Goal: Transaction & Acquisition: Purchase product/service

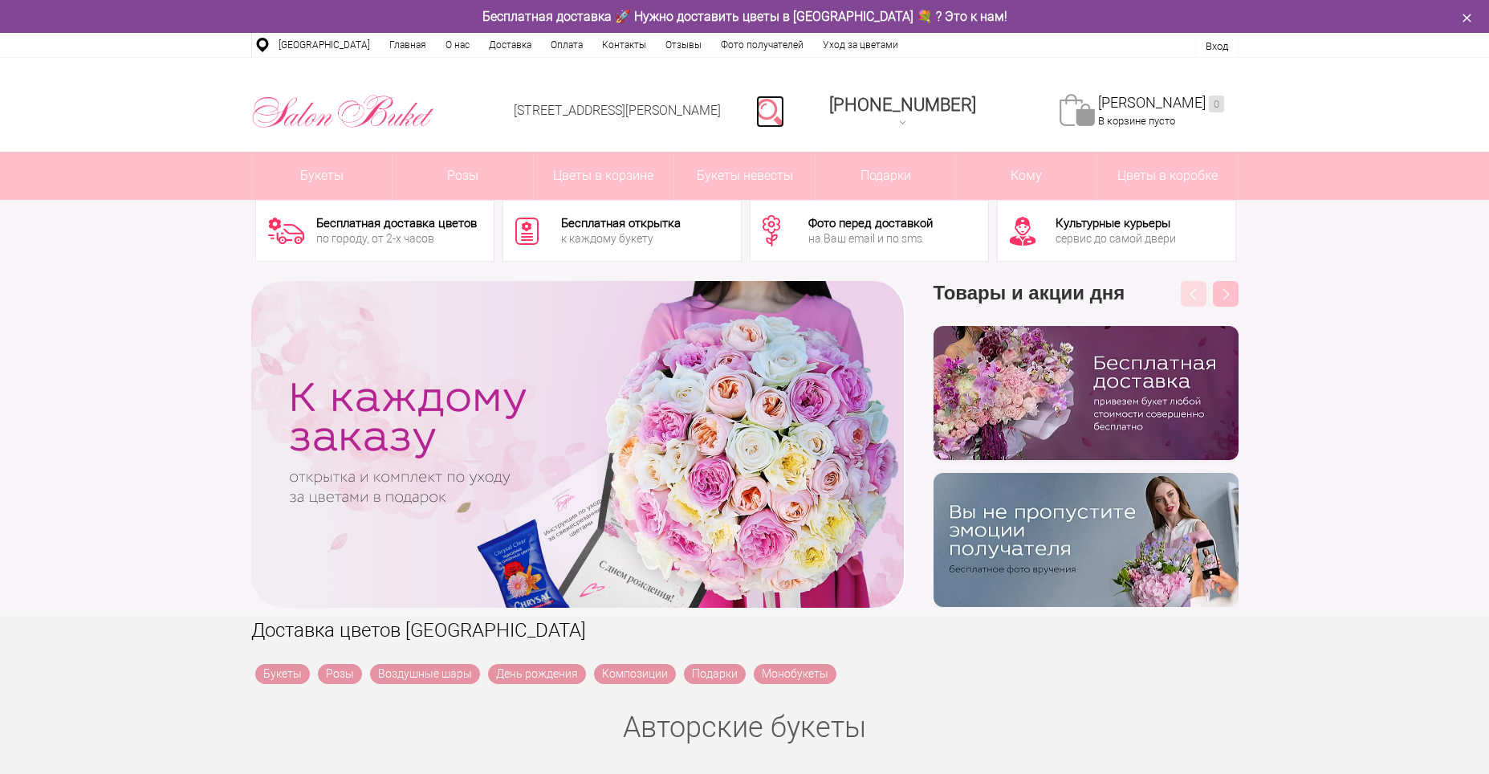
click at [784, 112] on link at bounding box center [770, 112] width 28 height 32
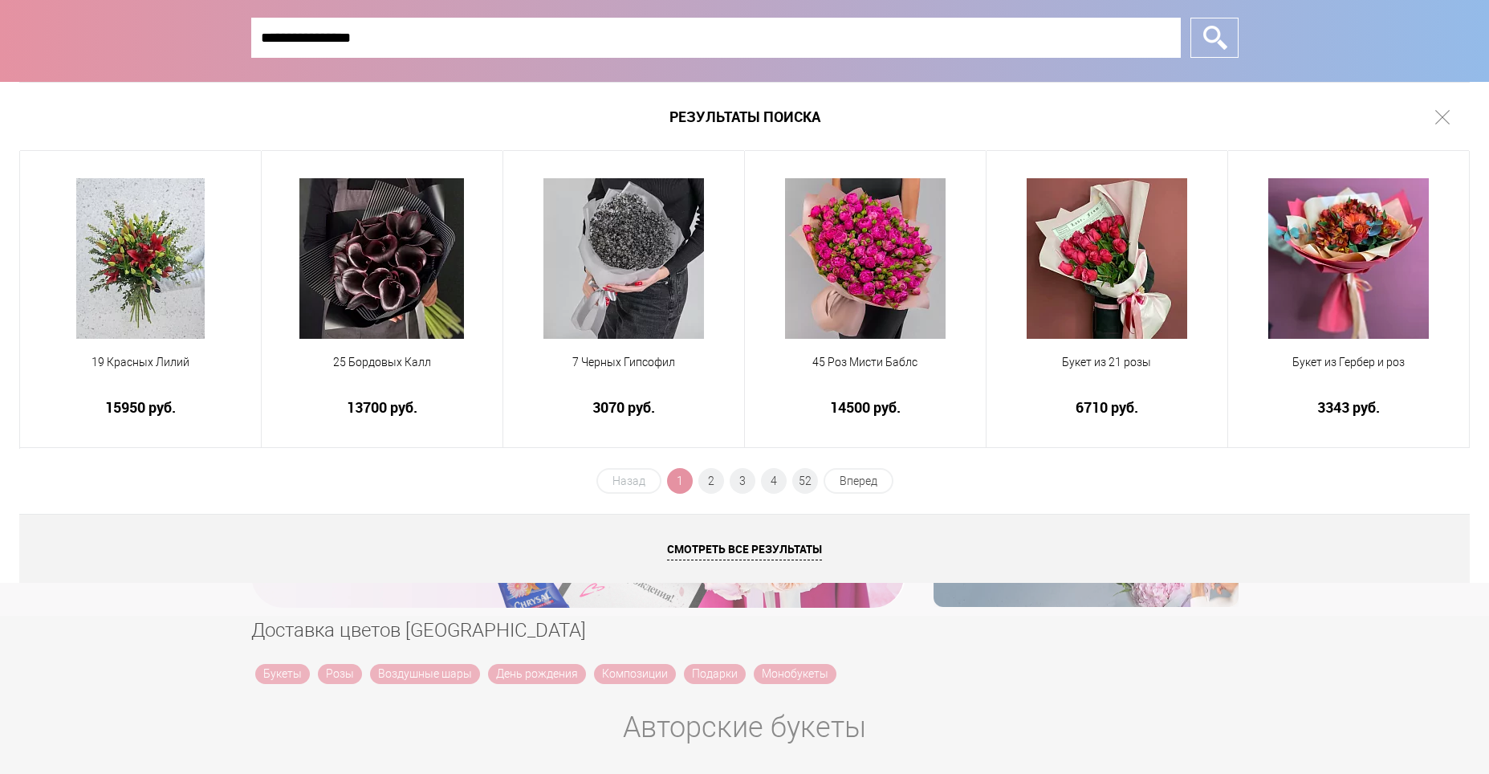
type input "**********"
click at [1190, 18] on input "*" at bounding box center [1214, 38] width 48 height 40
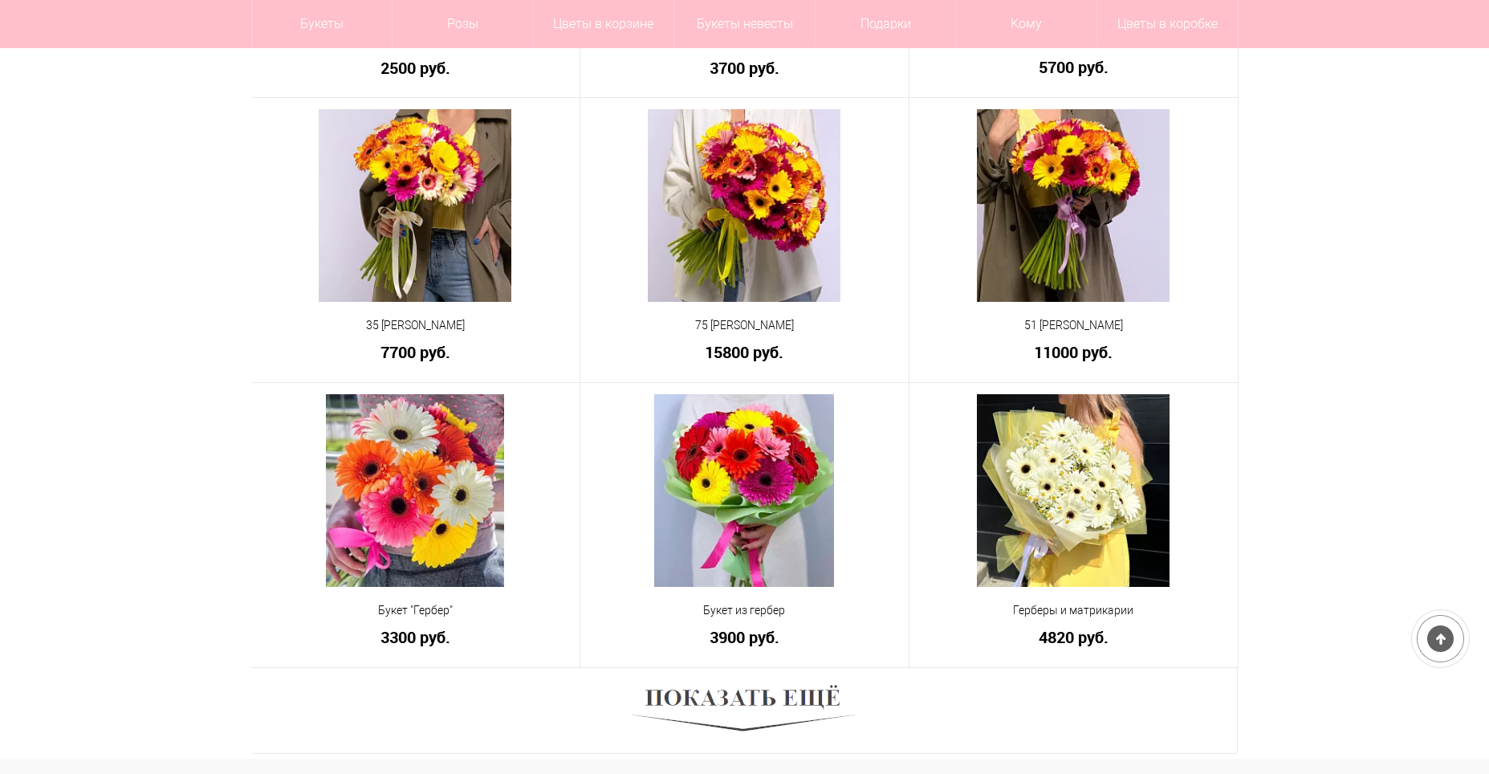
scroll to position [722, 0]
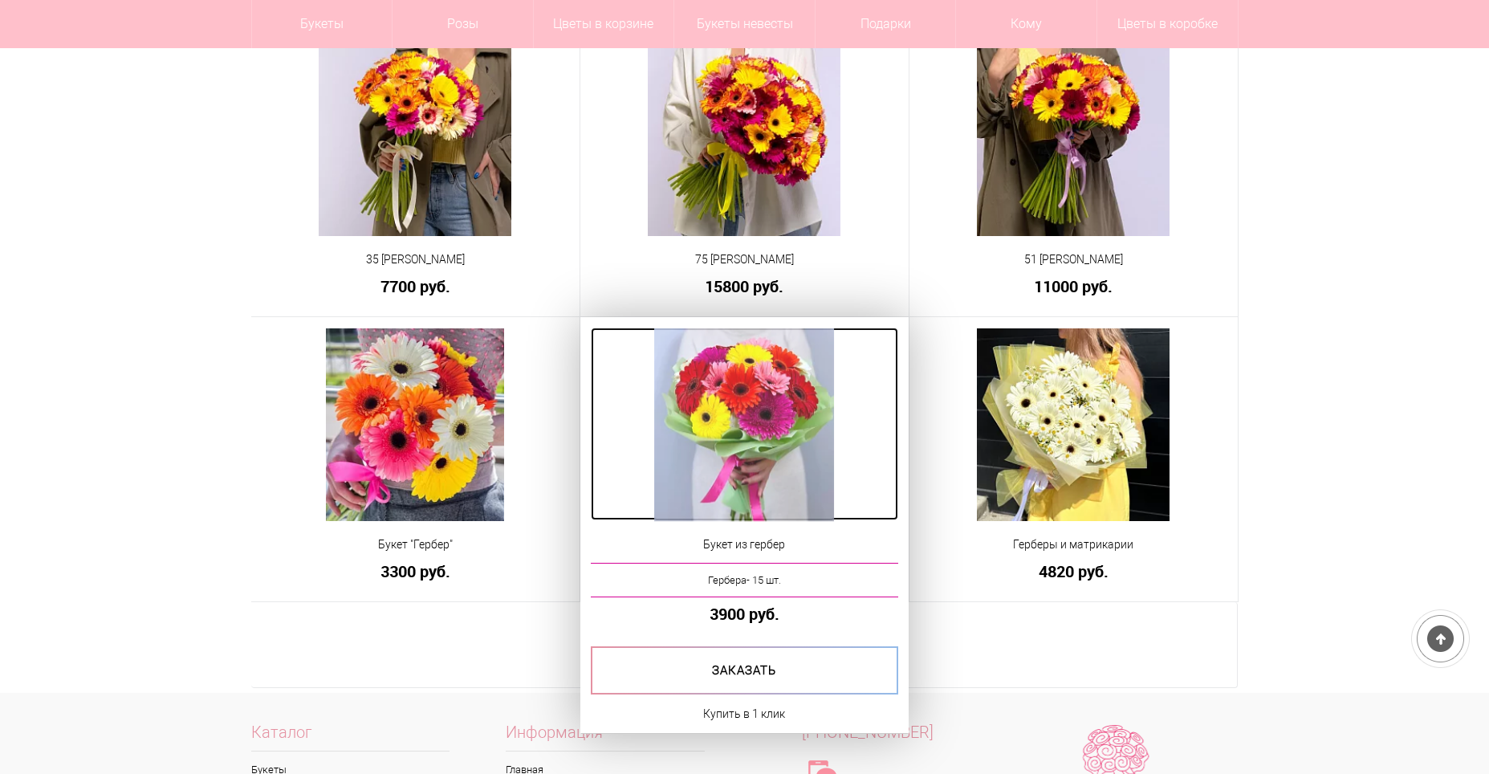
click at [769, 468] on img at bounding box center [744, 424] width 180 height 193
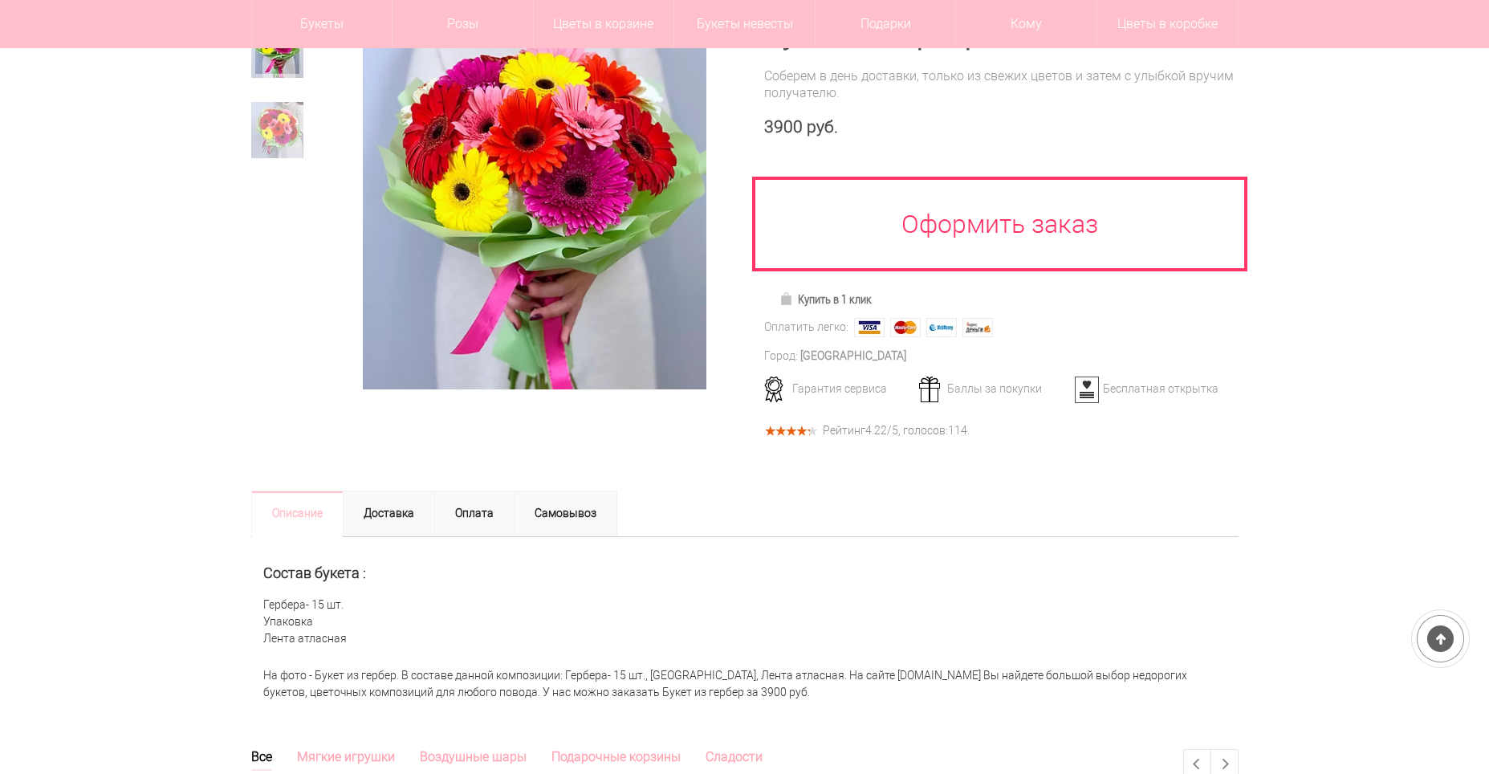
scroll to position [161, 0]
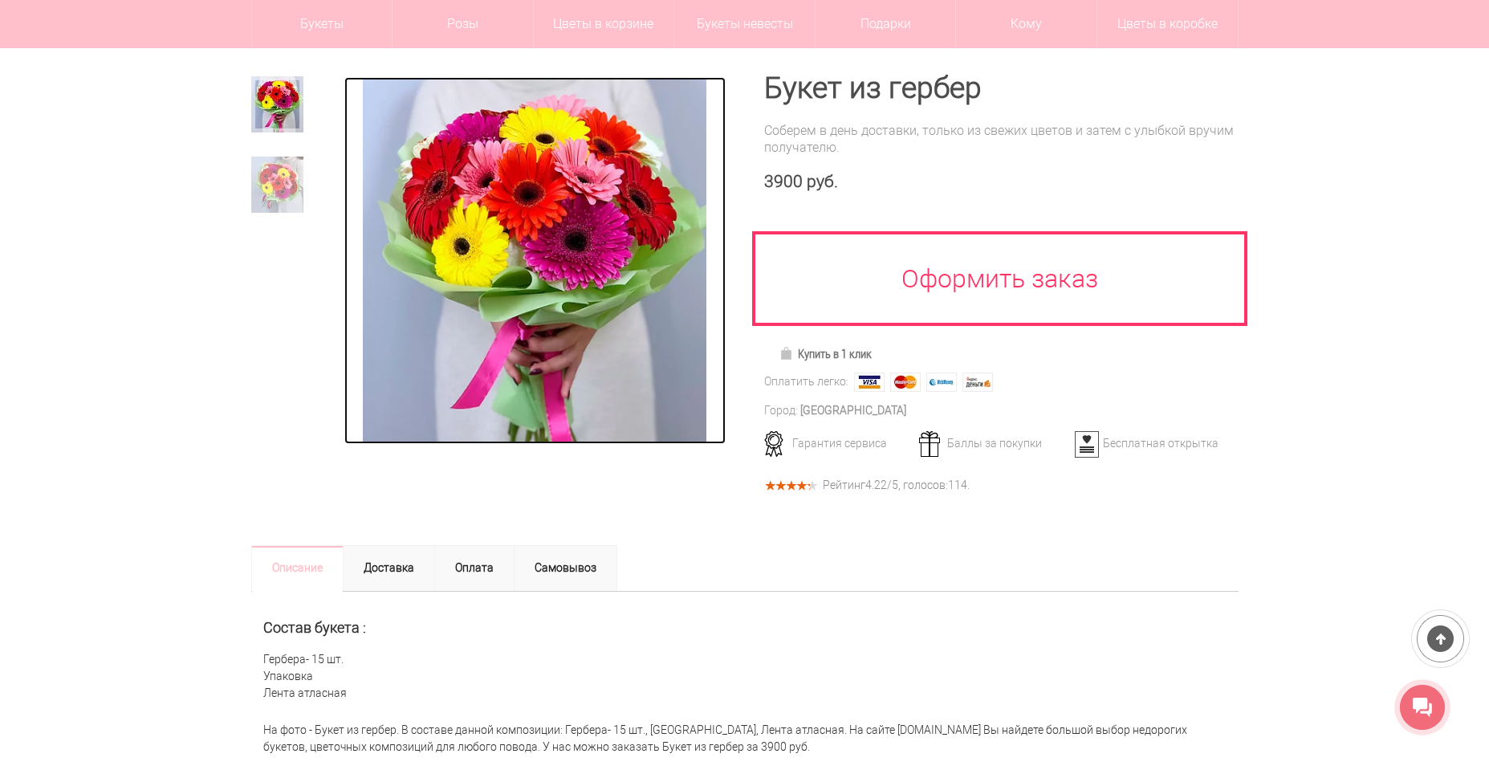
click at [626, 260] on img at bounding box center [534, 260] width 343 height 366
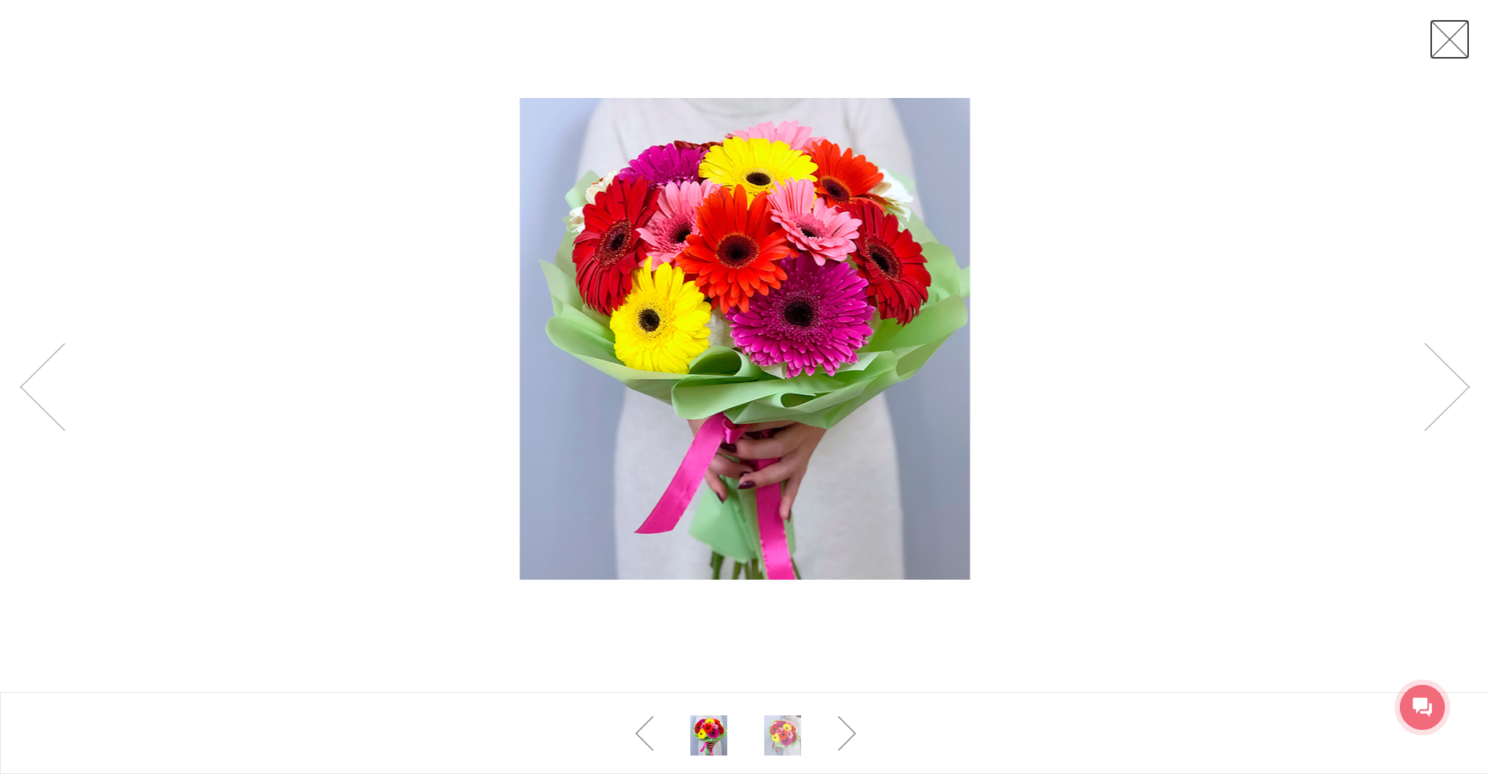
click at [1431, 55] on link at bounding box center [1450, 39] width 40 height 40
